Goal: Task Accomplishment & Management: Use online tool/utility

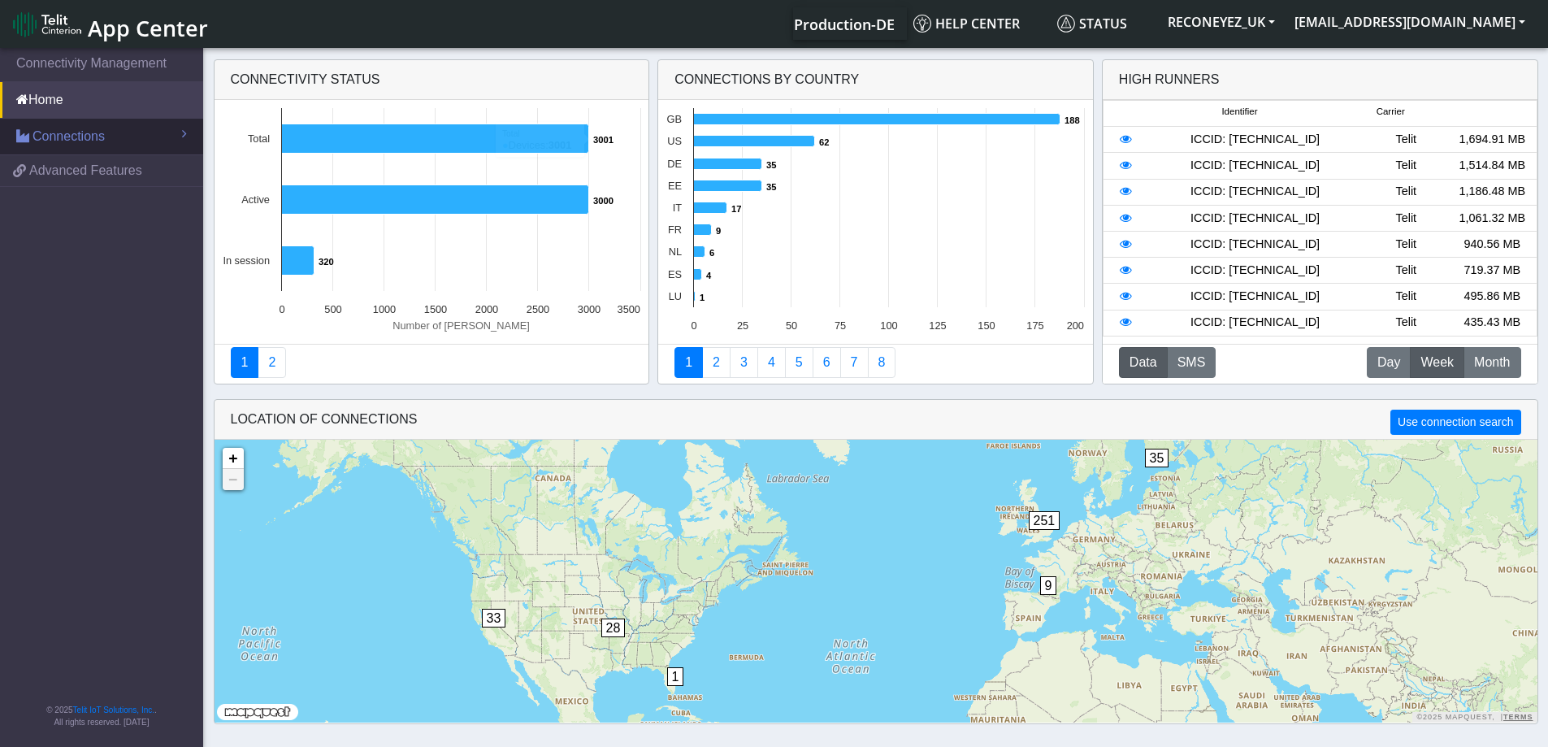
click at [75, 142] on span "Connections" at bounding box center [69, 137] width 72 height 20
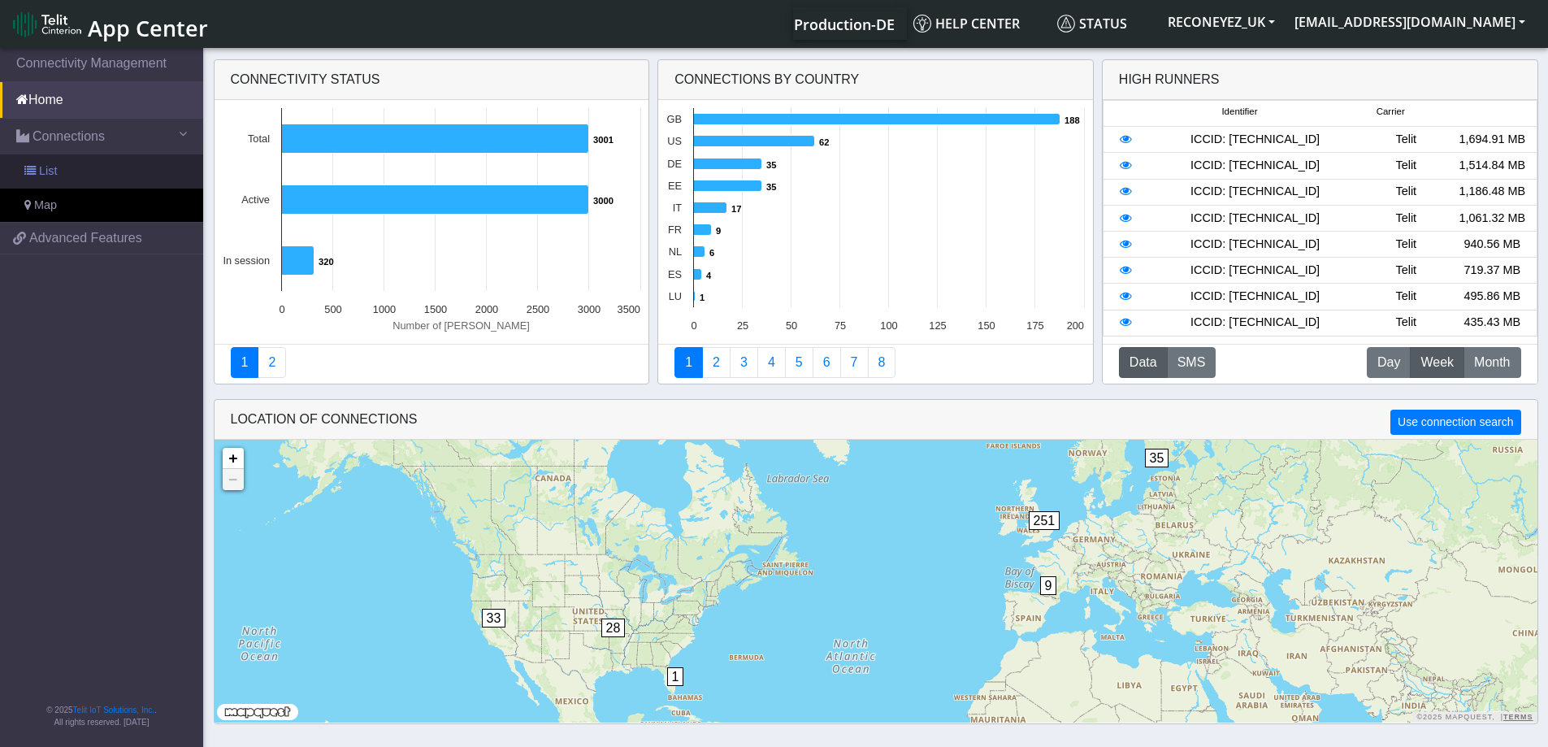
click at [47, 171] on span "List" at bounding box center [48, 172] width 18 height 18
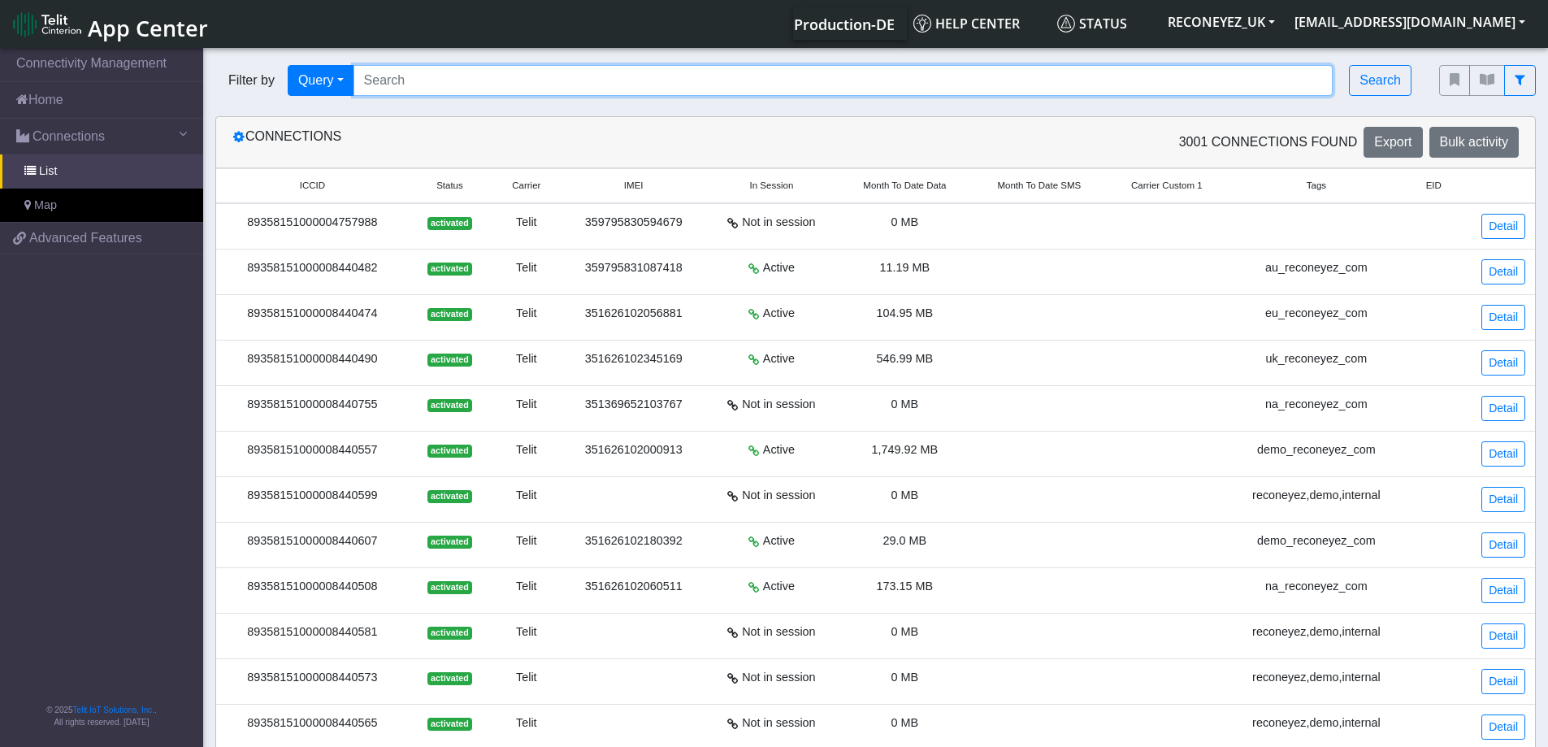
click at [542, 82] on input "Search..." at bounding box center [843, 80] width 980 height 31
paste input "89358151000008419767"
type input "89358151000008419767"
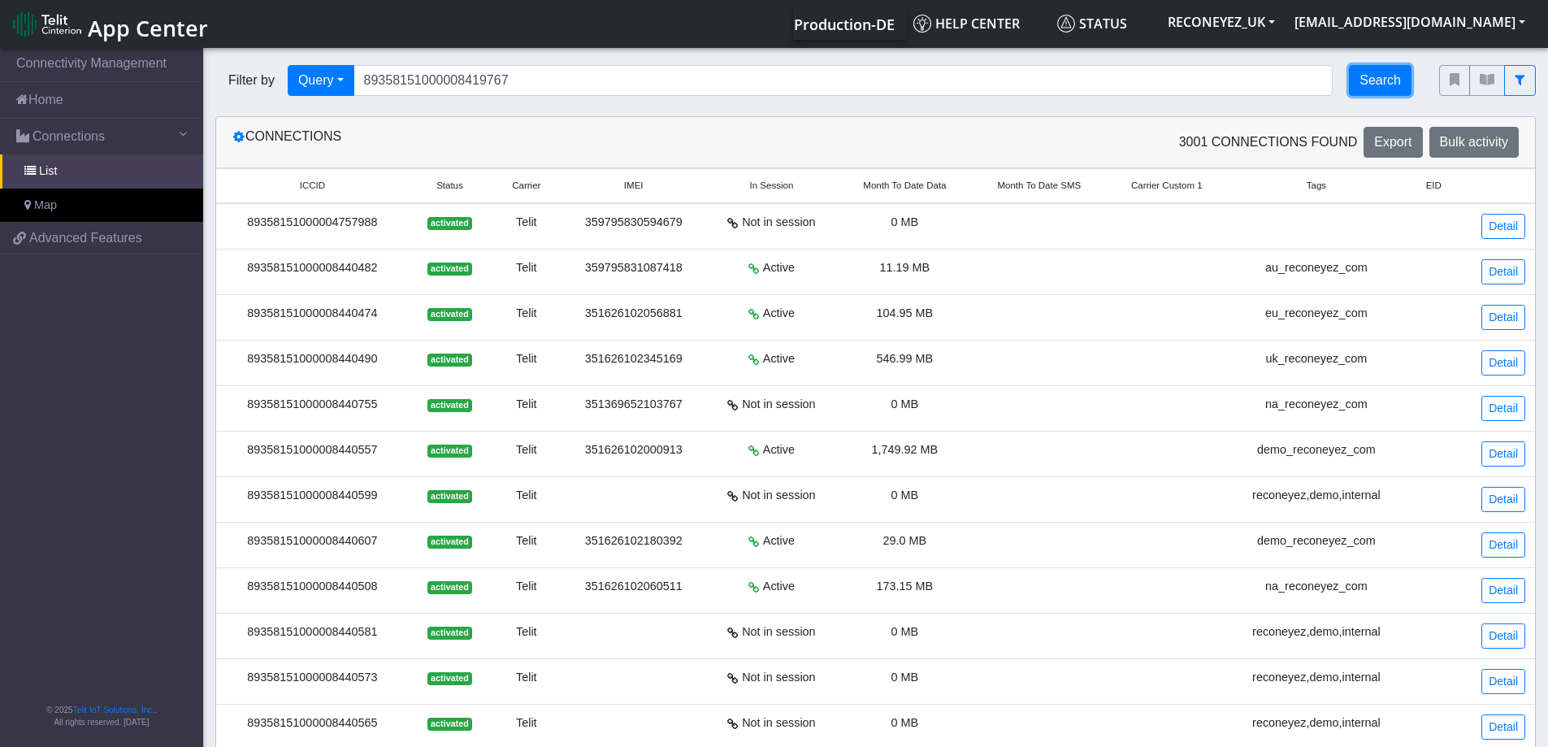
click at [1375, 85] on button "Search" at bounding box center [1380, 80] width 63 height 31
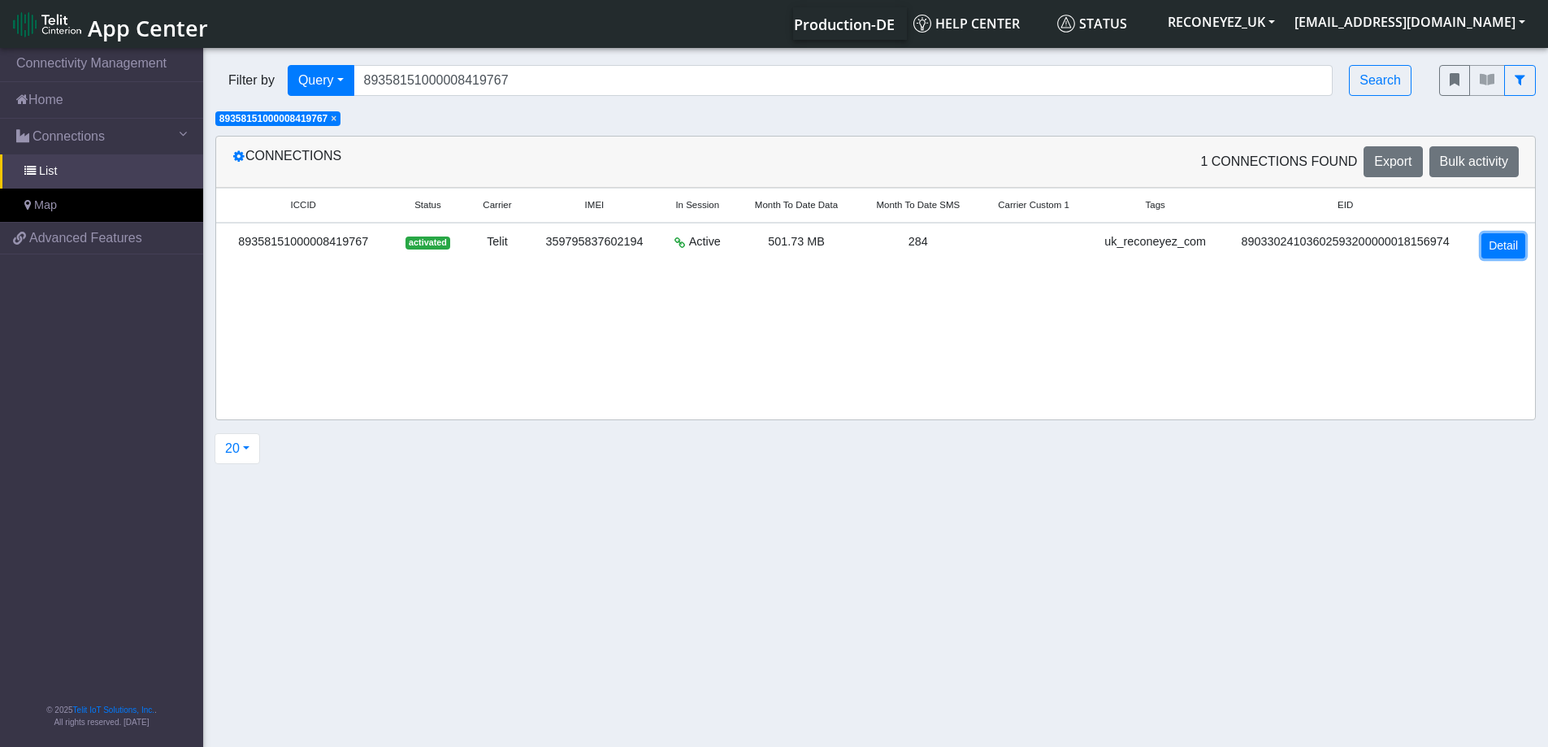
click at [1489, 249] on link "Detail" at bounding box center [1503, 245] width 44 height 25
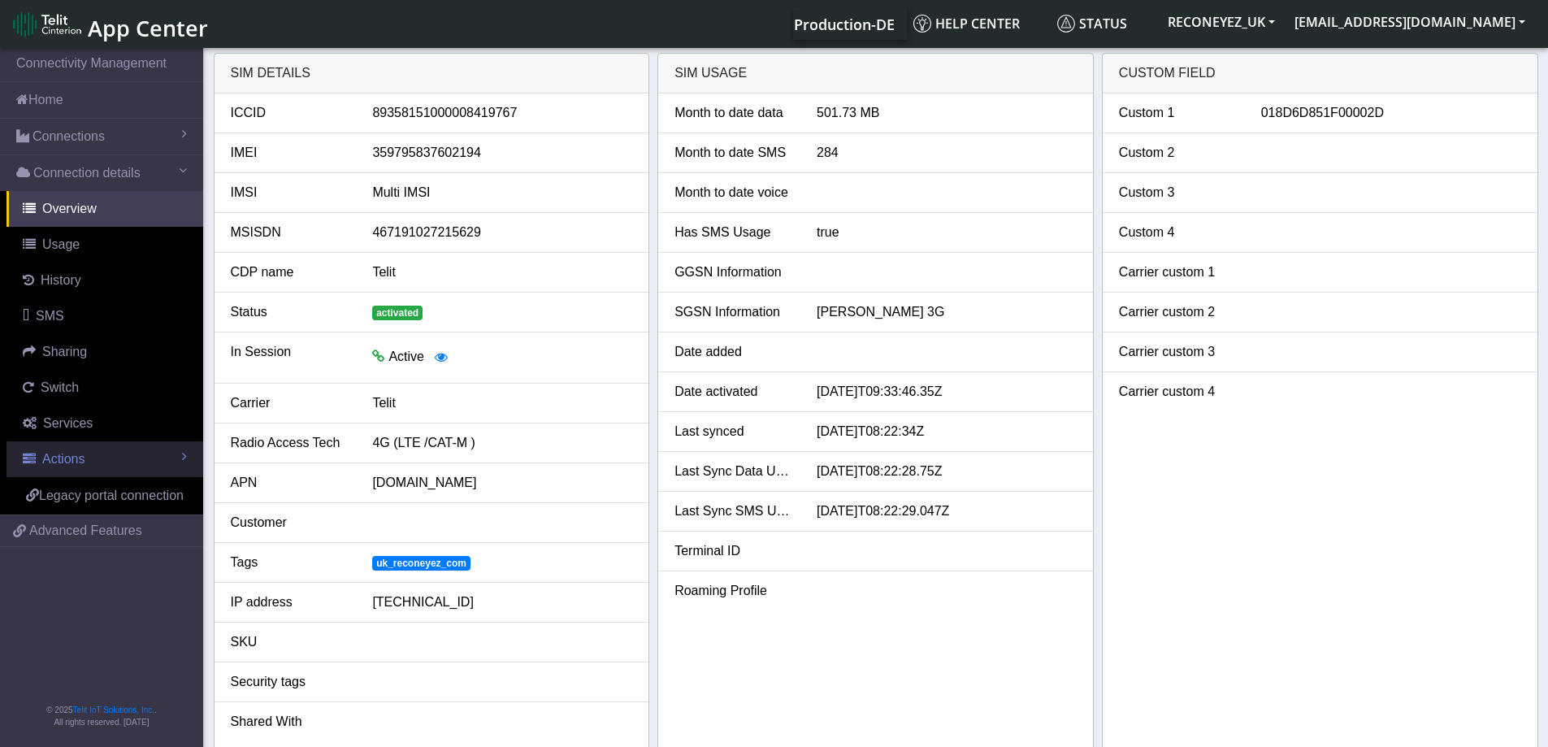
click at [57, 456] on span "Actions" at bounding box center [63, 459] width 42 height 14
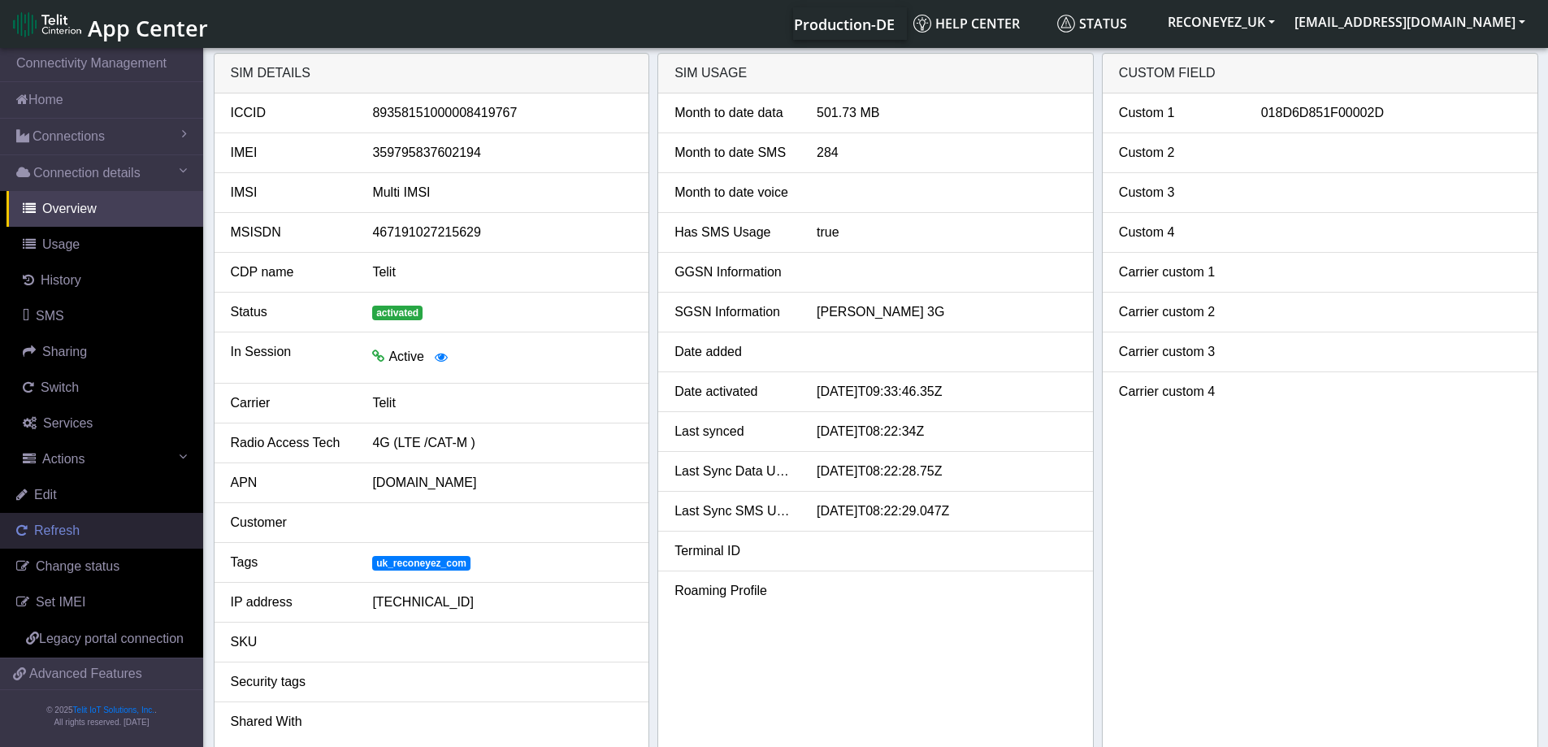
click at [50, 529] on span "Refresh" at bounding box center [57, 530] width 46 height 14
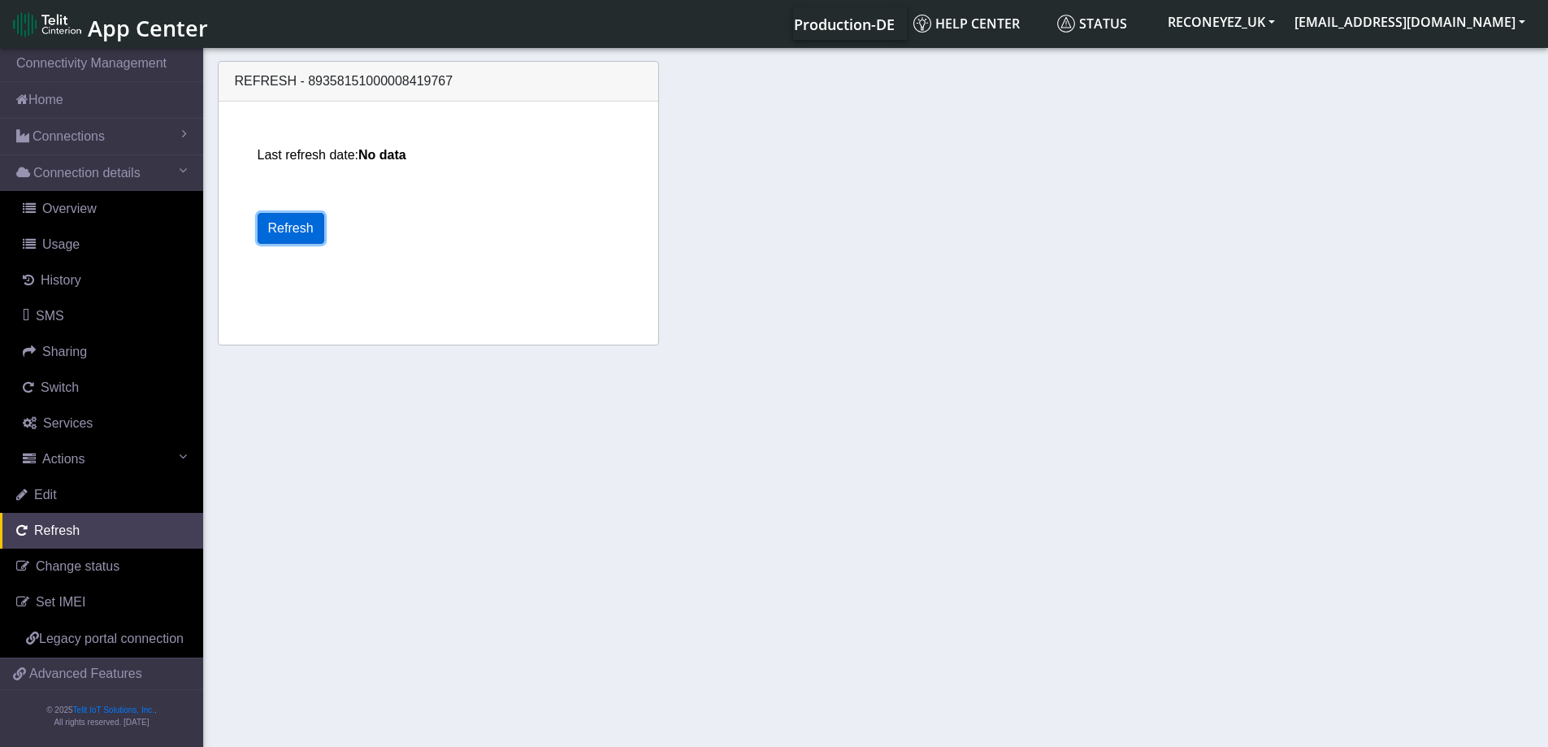
click at [285, 224] on button "Refresh" at bounding box center [291, 228] width 67 height 31
